Goal: Transaction & Acquisition: Purchase product/service

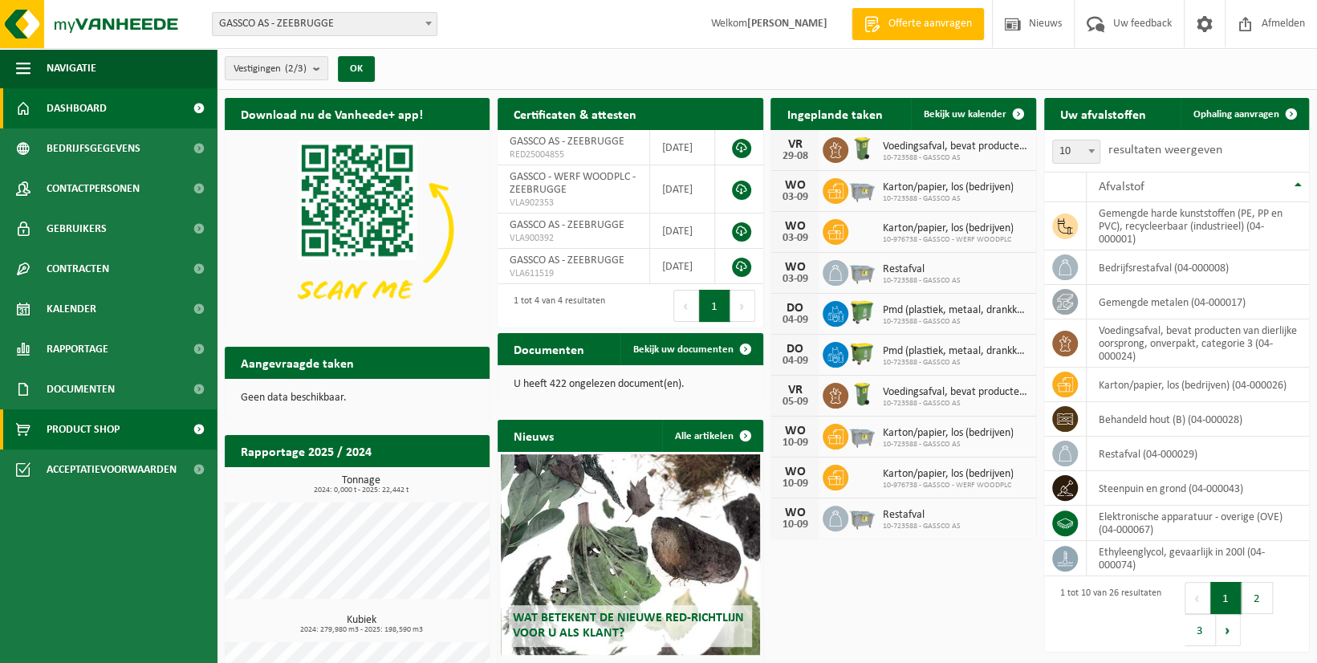
click at [96, 426] on span "Product Shop" at bounding box center [83, 429] width 73 height 40
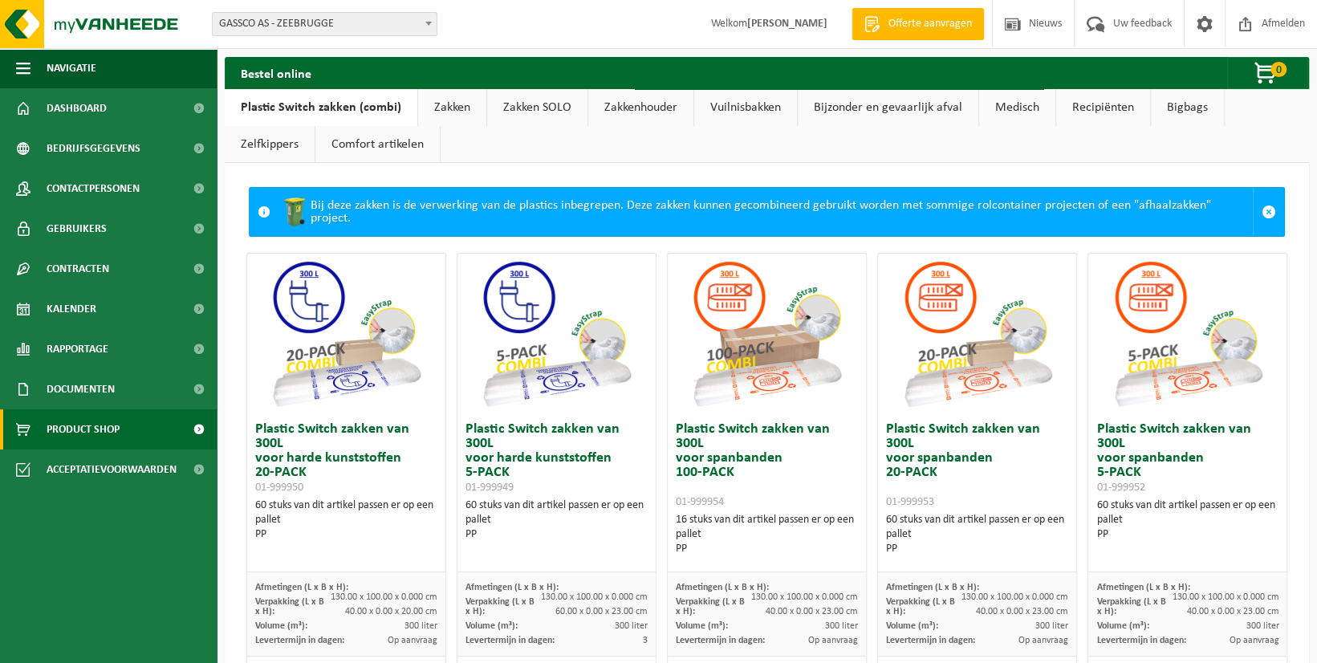
click at [465, 105] on link "Zakken" at bounding box center [452, 107] width 68 height 37
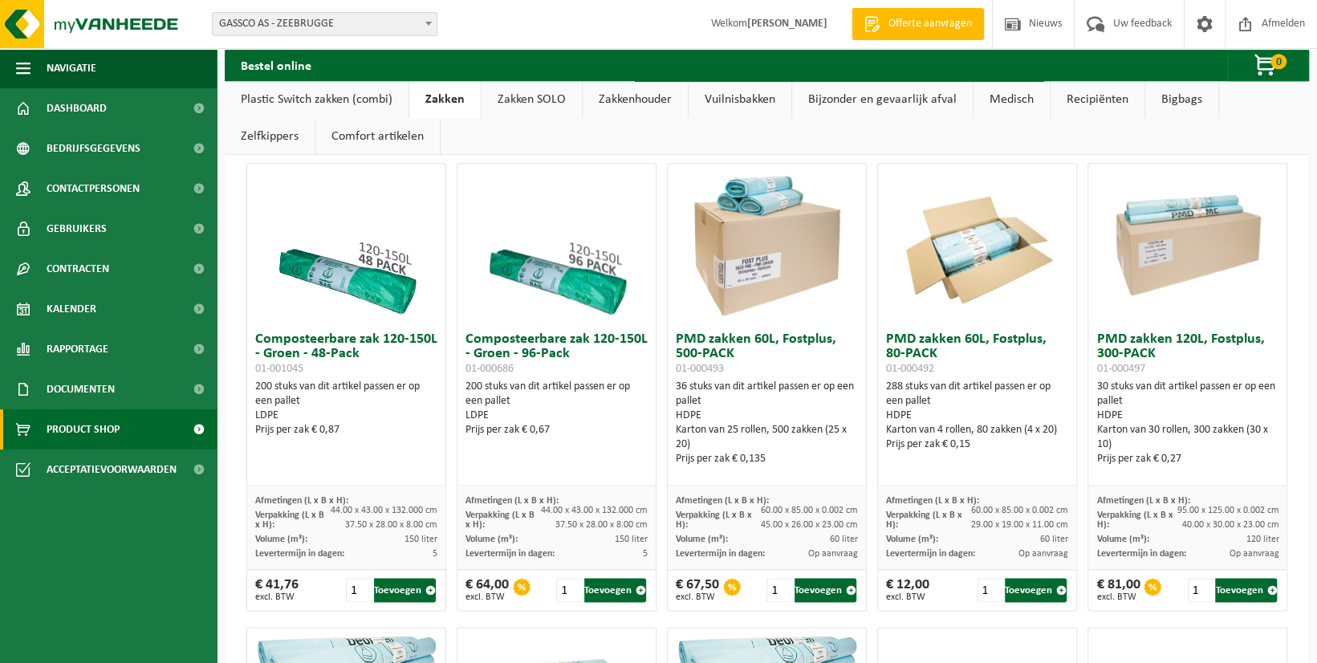
scroll to position [996, 0]
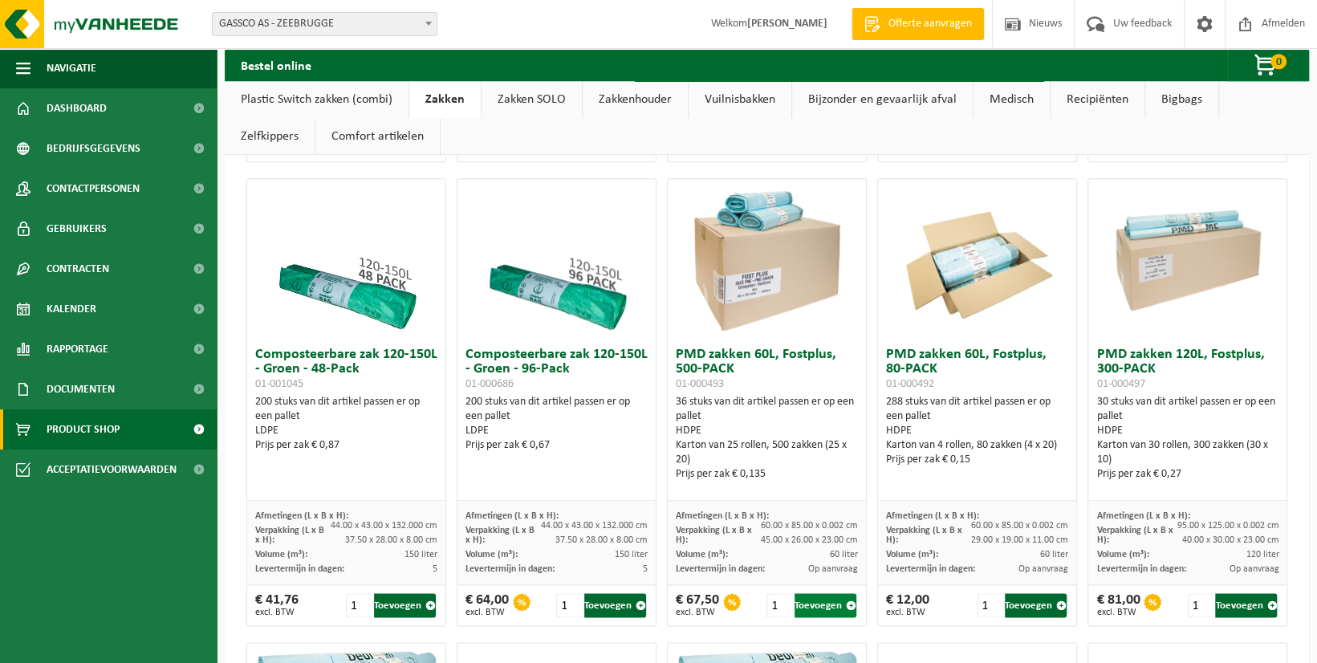
click at [812, 604] on button "Toevoegen" at bounding box center [825, 605] width 62 height 24
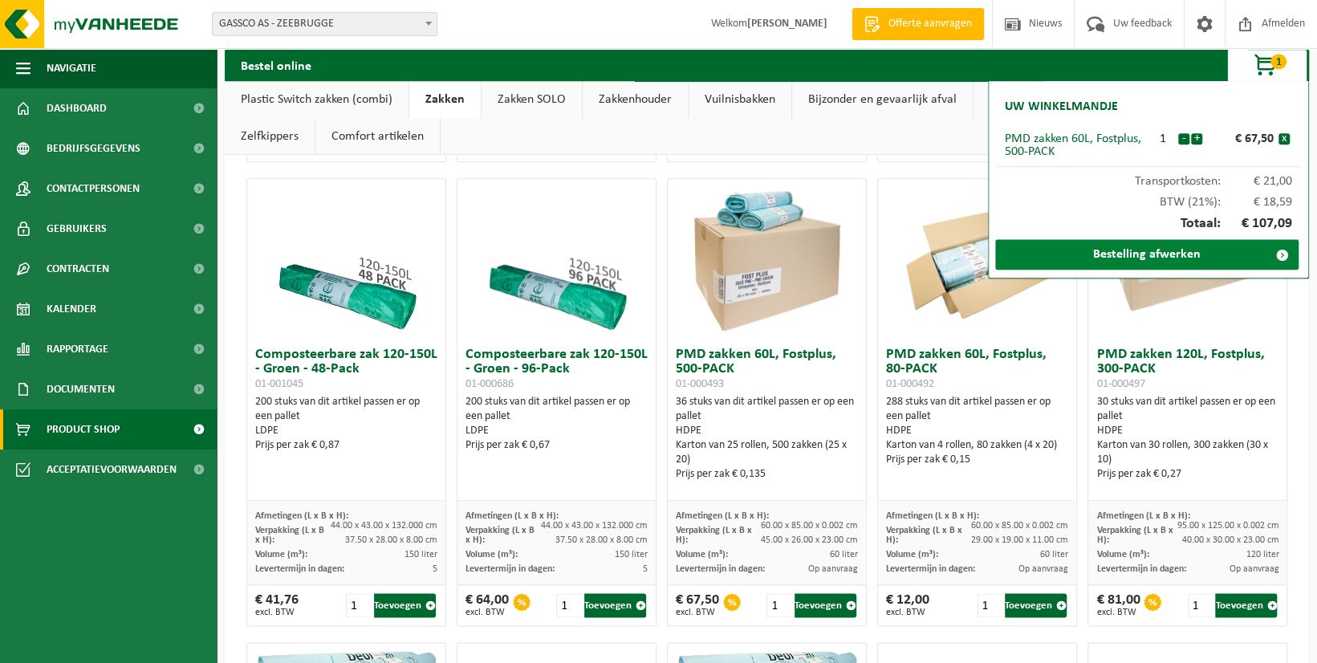
click at [1174, 256] on link "Bestelling afwerken" at bounding box center [1146, 254] width 303 height 30
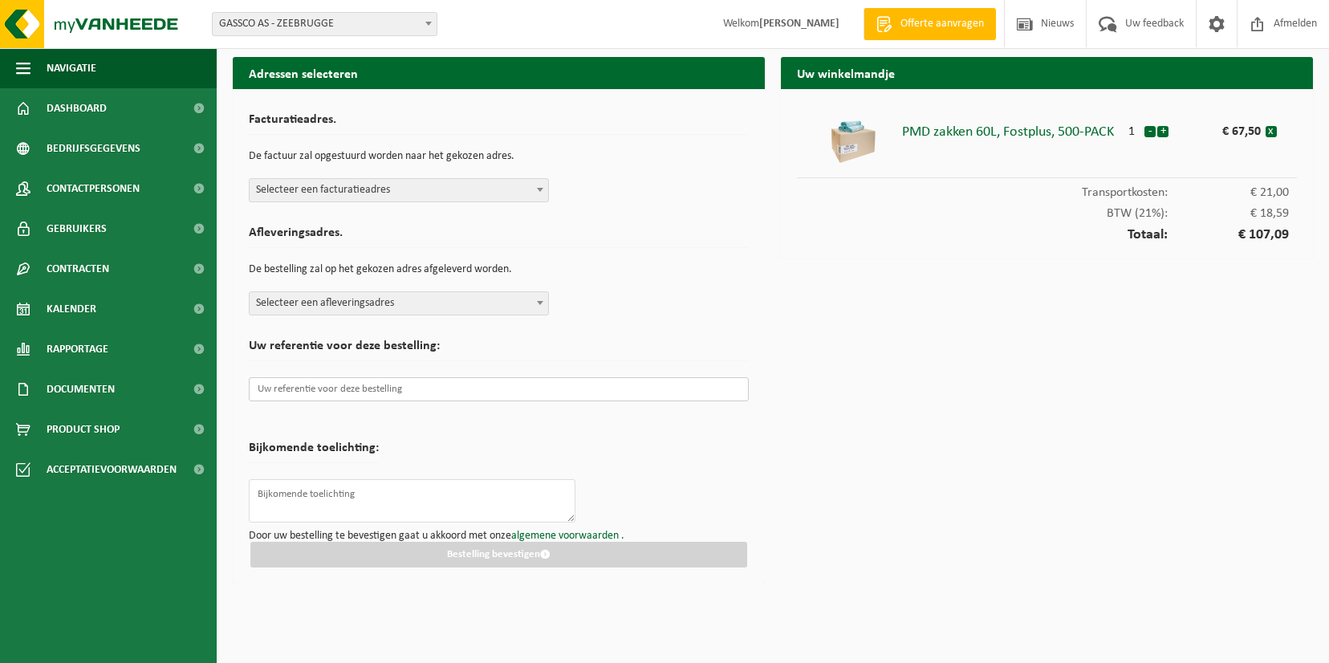
click at [397, 392] on input "text" at bounding box center [499, 389] width 500 height 24
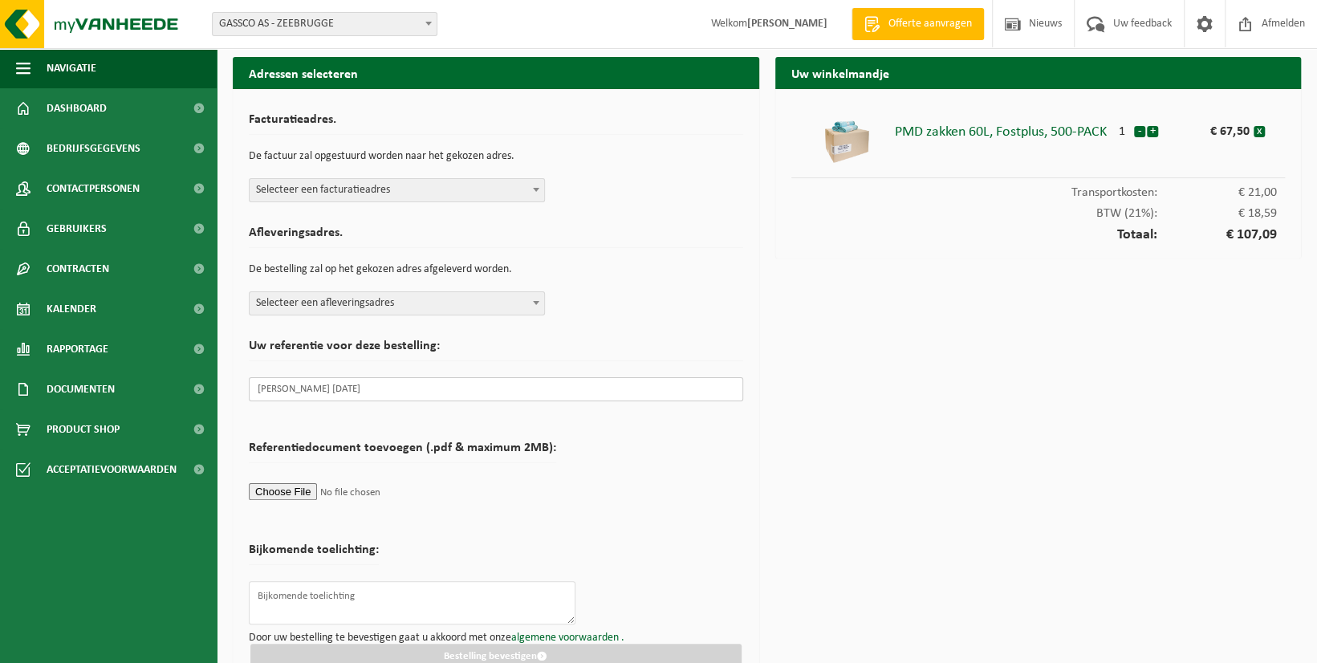
type input "[PERSON_NAME] [DATE]"
click at [542, 189] on span at bounding box center [536, 189] width 16 height 21
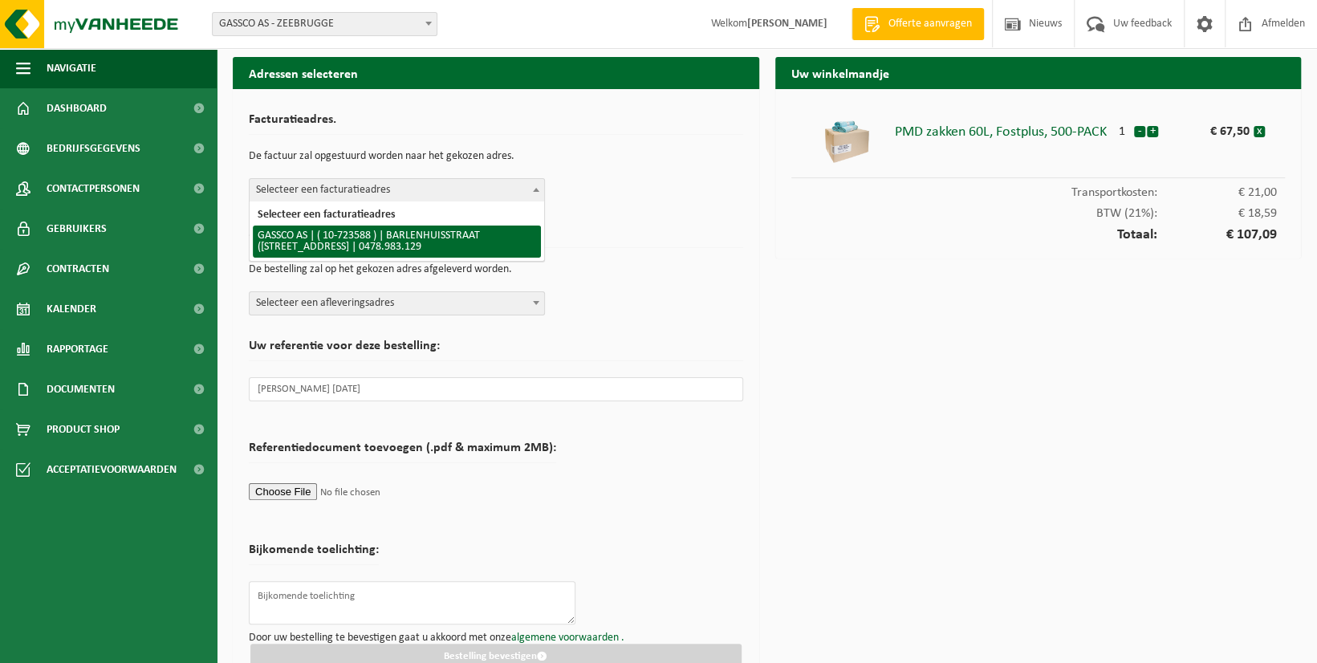
select select "3289"
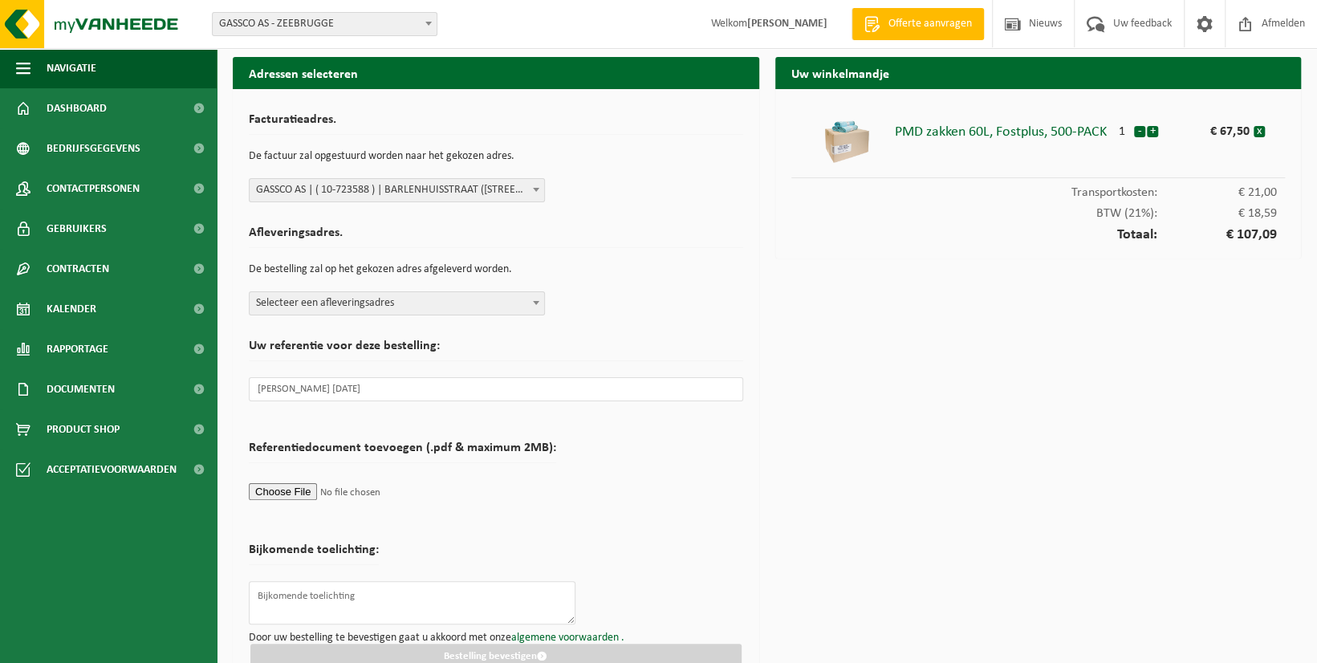
click at [536, 305] on span at bounding box center [536, 302] width 16 height 21
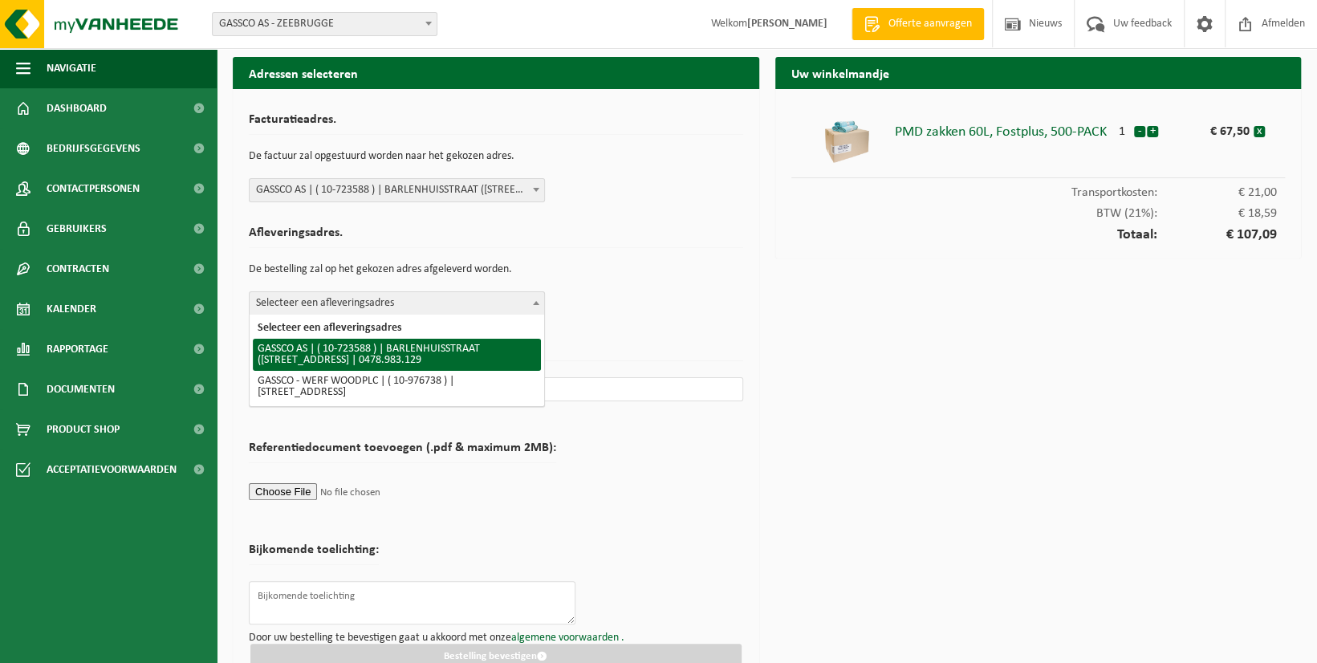
select select "3289"
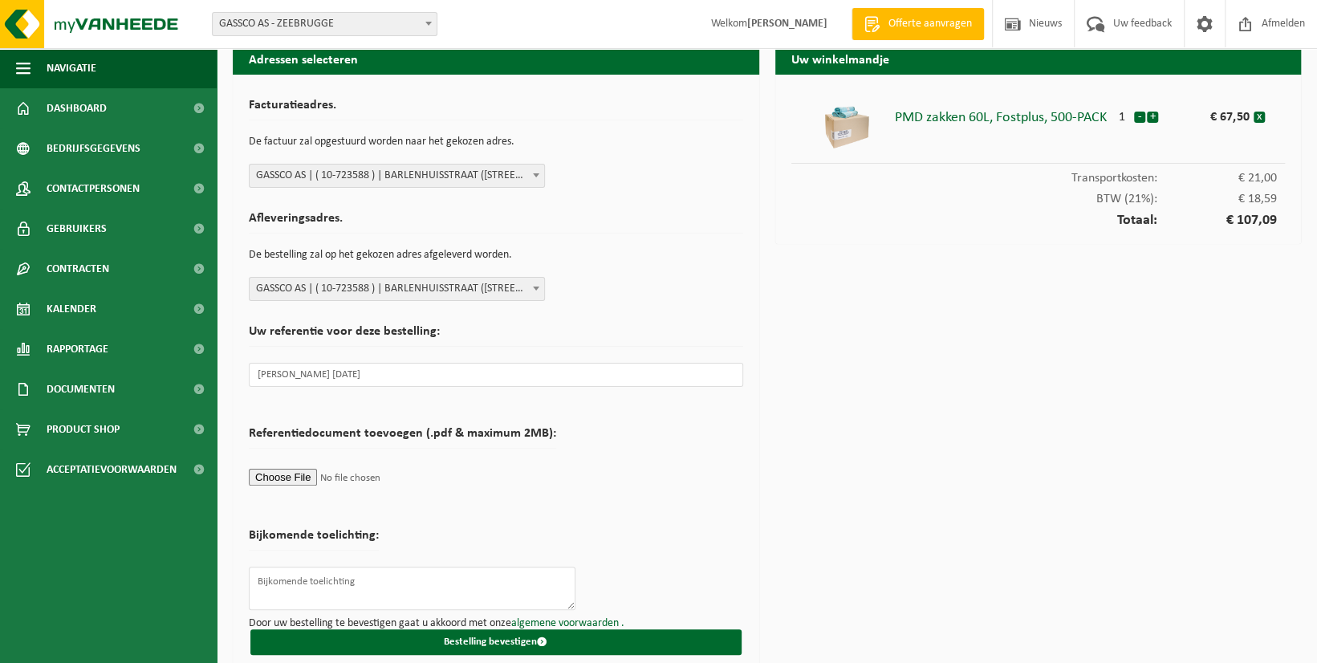
scroll to position [28, 0]
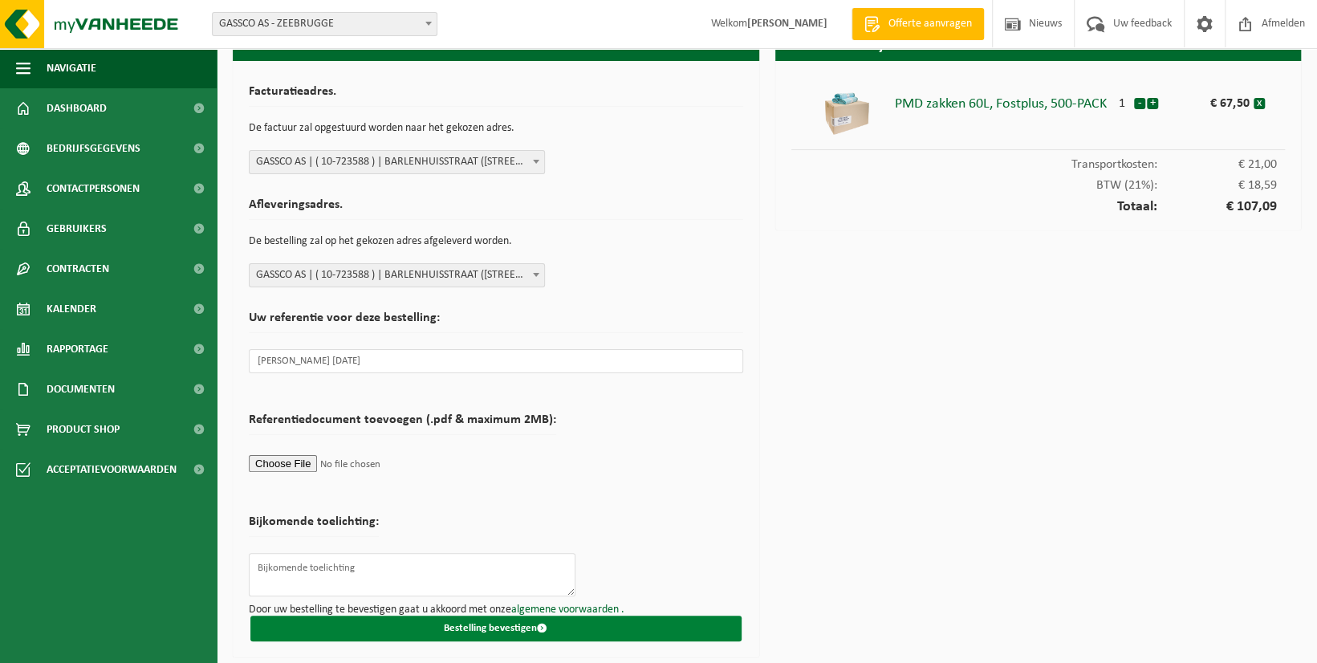
click at [504, 620] on button "Bestelling bevestigen" at bounding box center [495, 628] width 491 height 26
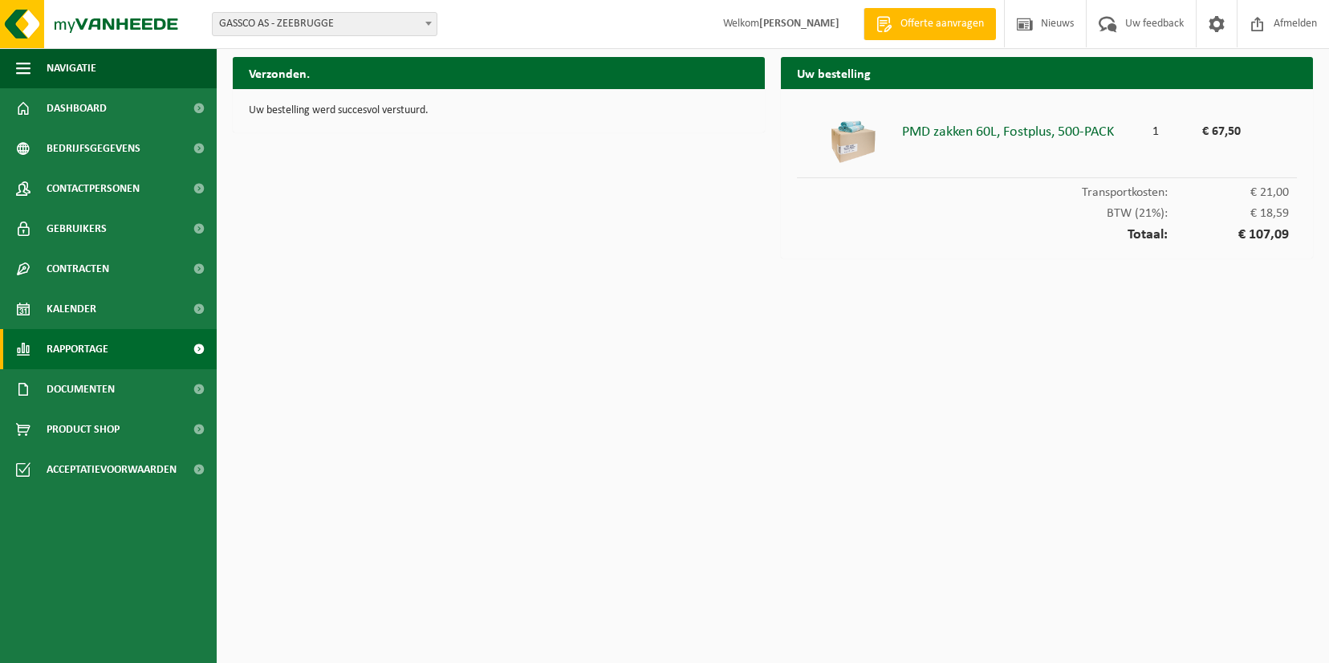
click at [87, 343] on span "Rapportage" at bounding box center [78, 349] width 62 height 40
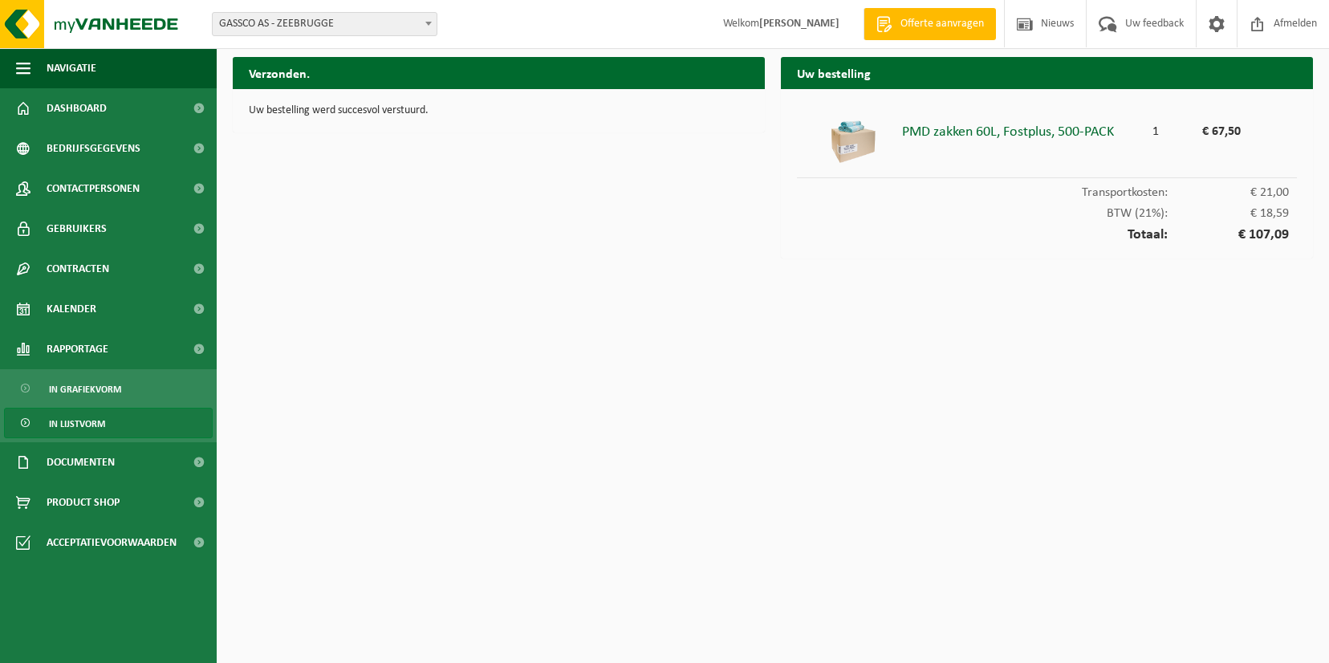
click at [83, 433] on span "In lijstvorm" at bounding box center [77, 423] width 56 height 30
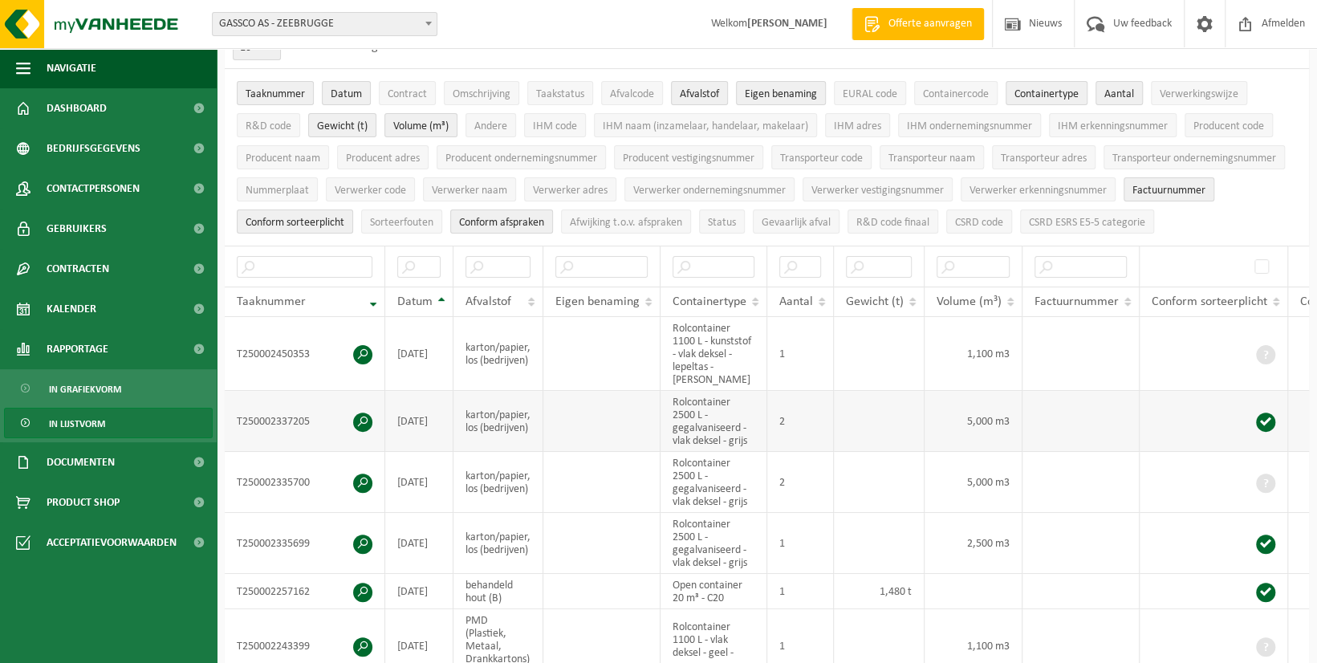
scroll to position [160, 0]
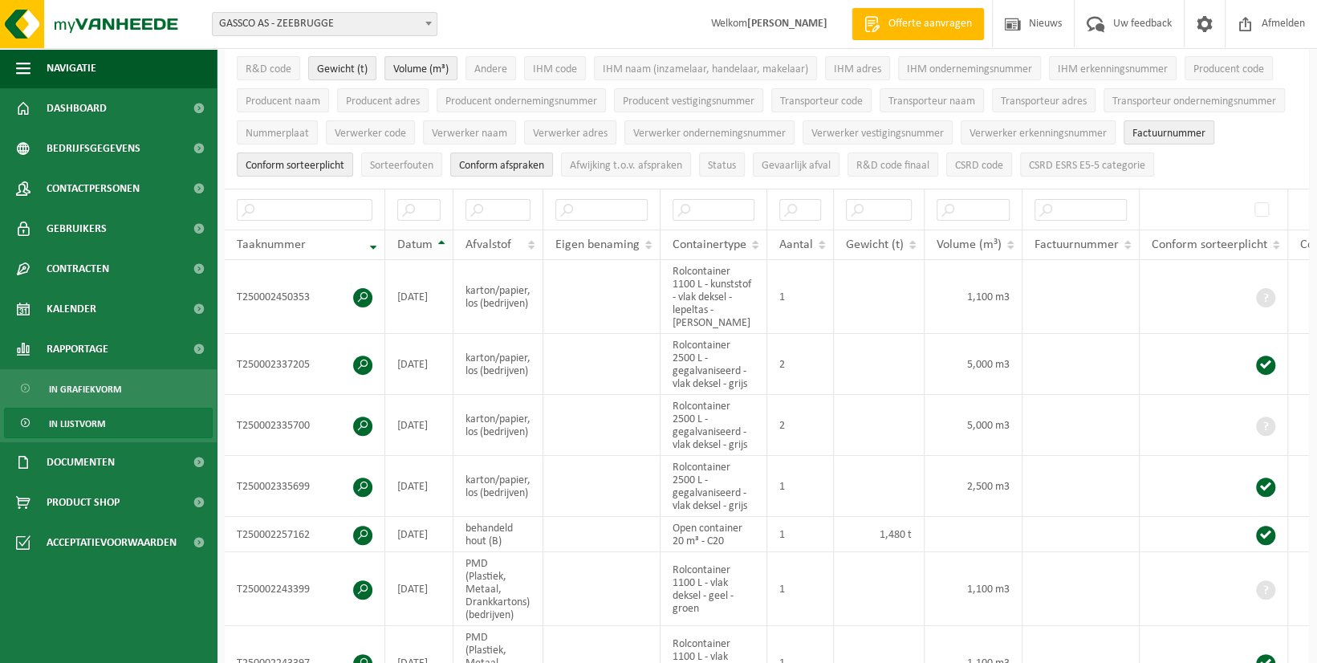
click at [440, 243] on th "Datum" at bounding box center [419, 244] width 68 height 30
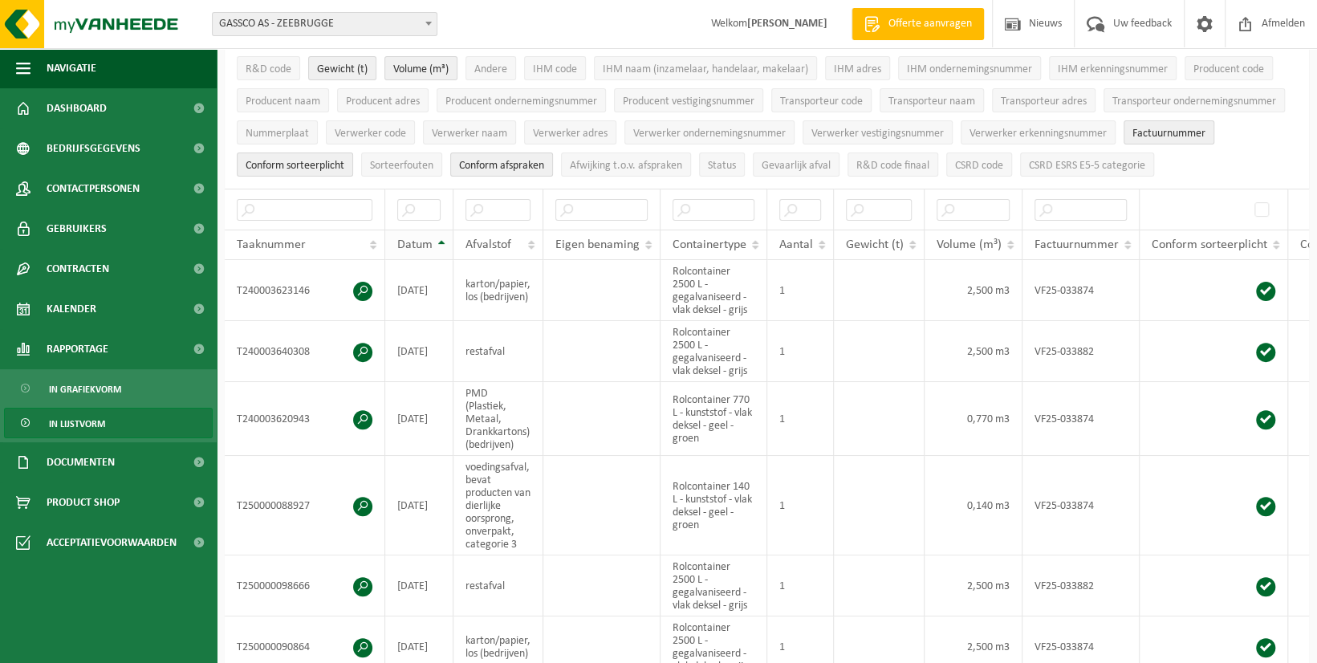
click at [440, 243] on th "Datum" at bounding box center [419, 244] width 68 height 30
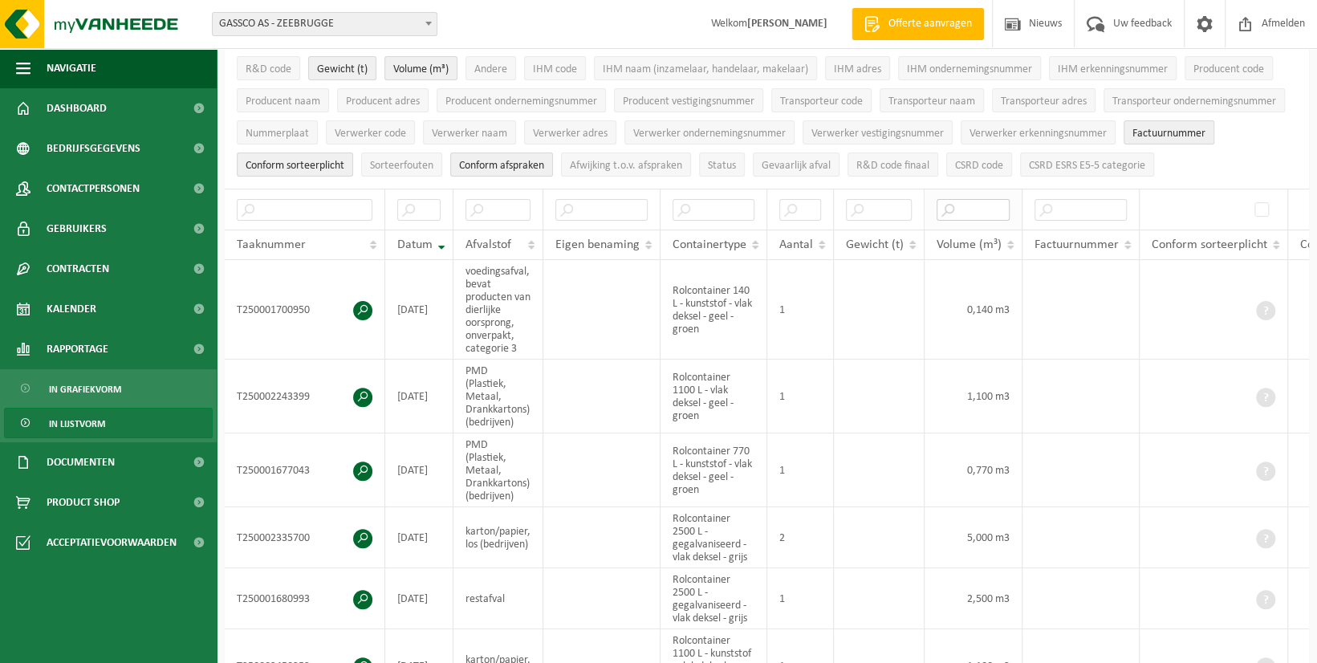
click at [957, 202] on input "text" at bounding box center [972, 210] width 73 height 22
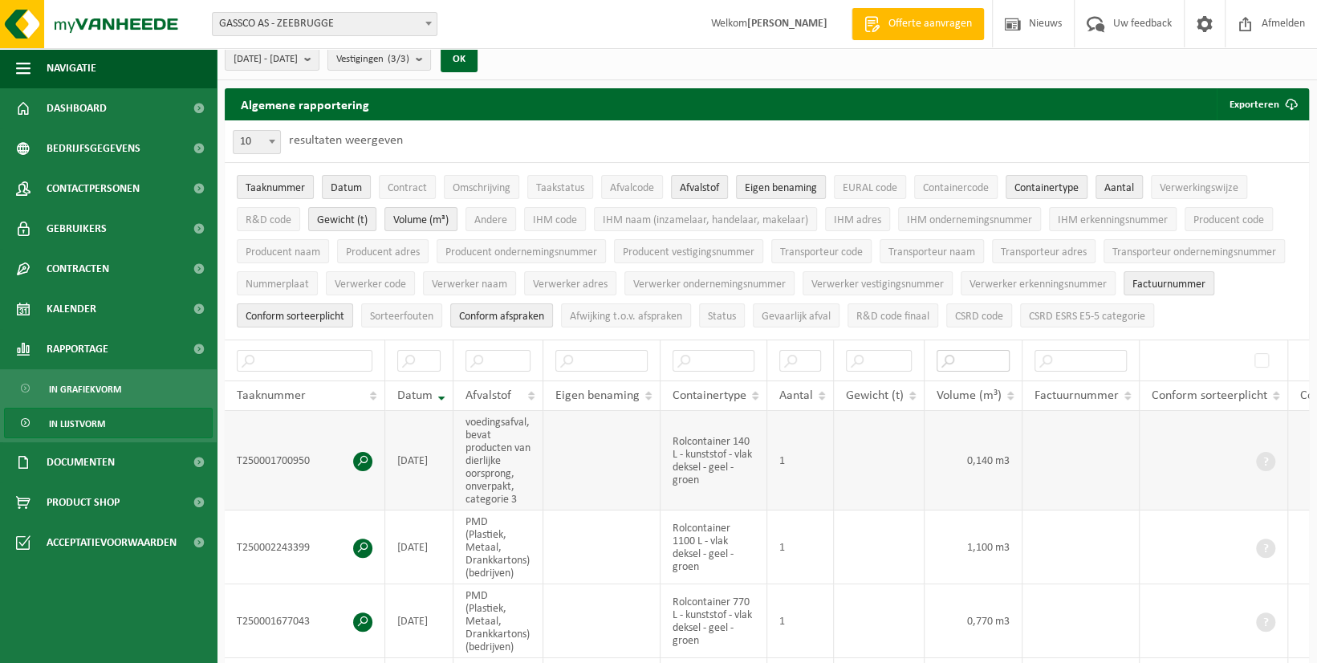
scroll to position [0, 0]
